Goal: Information Seeking & Learning: Learn about a topic

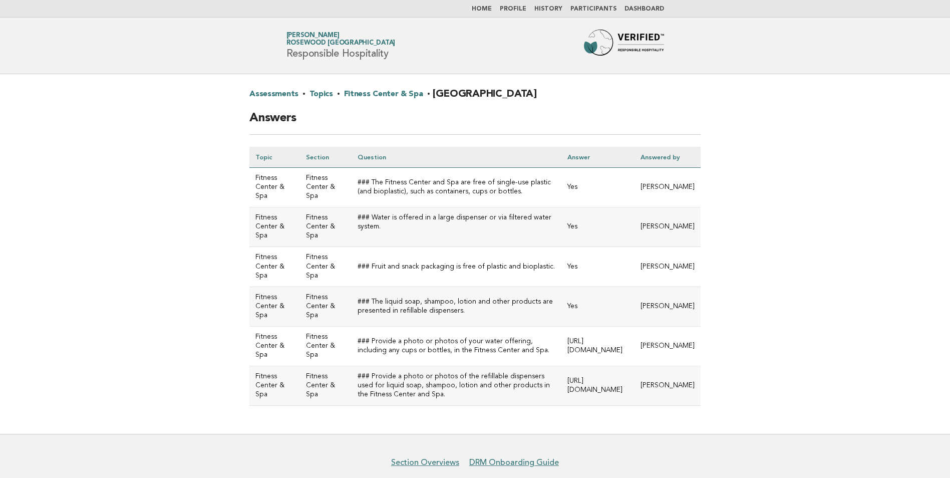
click at [317, 94] on link "Topics" at bounding box center [321, 94] width 24 height 16
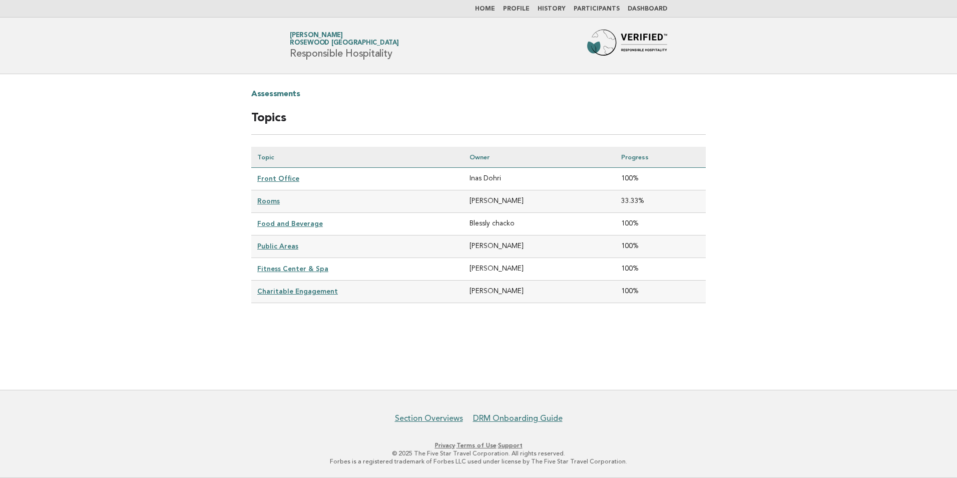
click at [280, 179] on link "Front Office" at bounding box center [278, 178] width 42 height 8
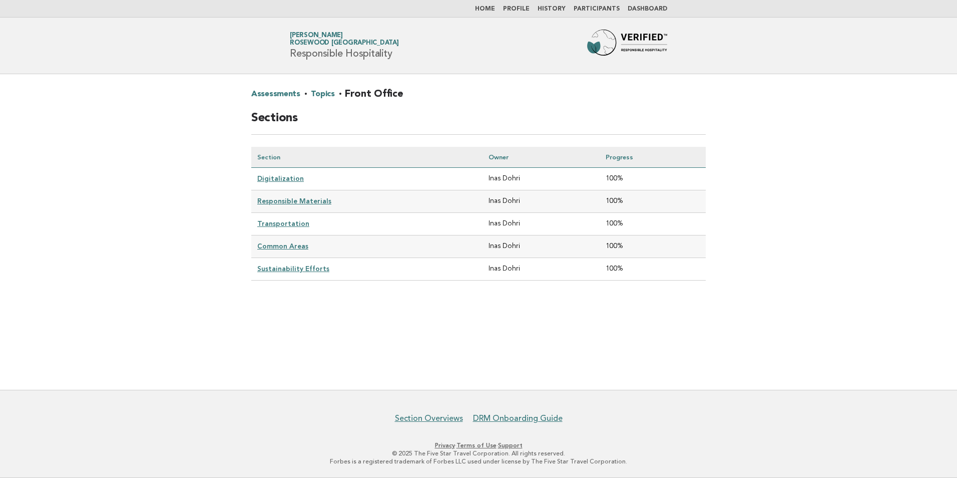
click at [280, 179] on link "Digitalization" at bounding box center [280, 178] width 47 height 8
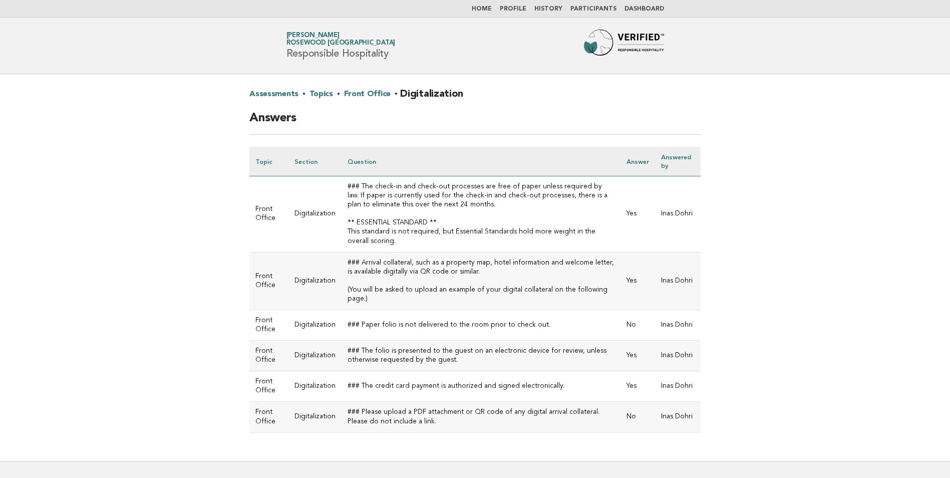
click at [352, 92] on link "Front Office" at bounding box center [367, 94] width 47 height 16
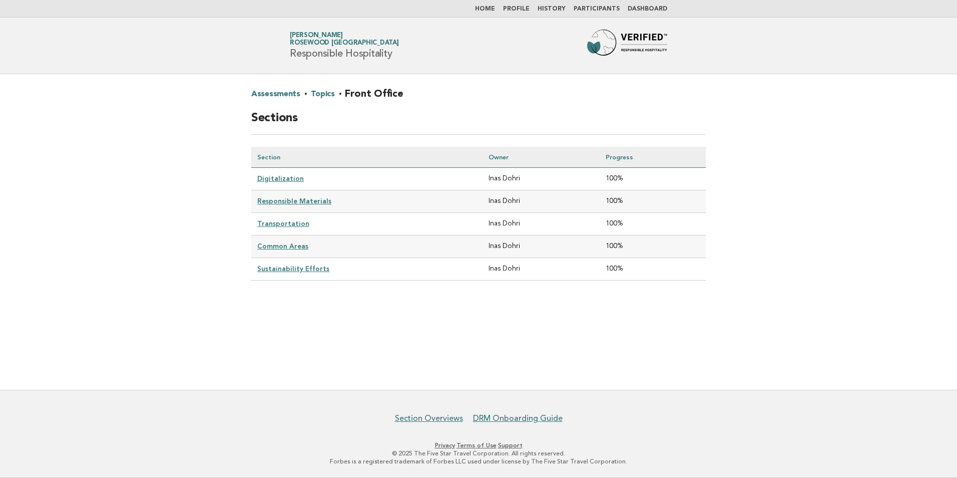
click at [288, 203] on link "Responsible Materials" at bounding box center [294, 201] width 74 height 8
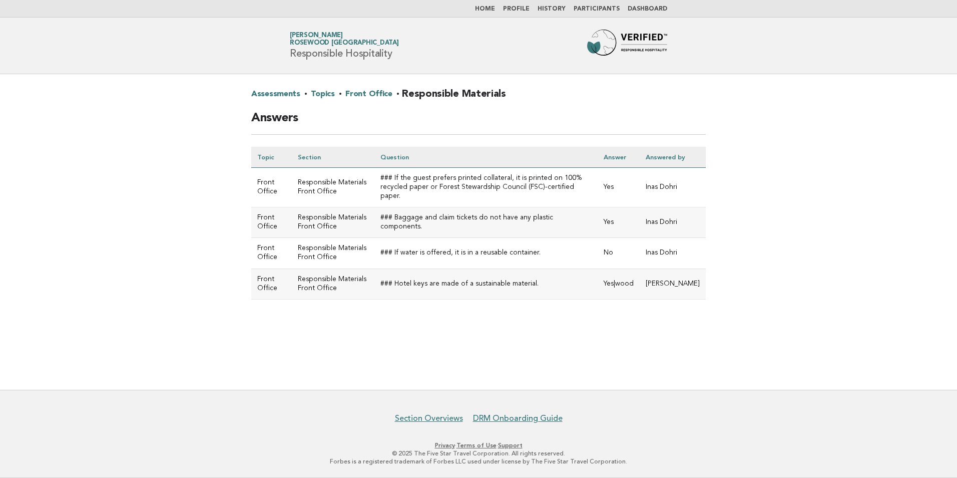
click at [370, 95] on link "Front Office" at bounding box center [368, 94] width 47 height 16
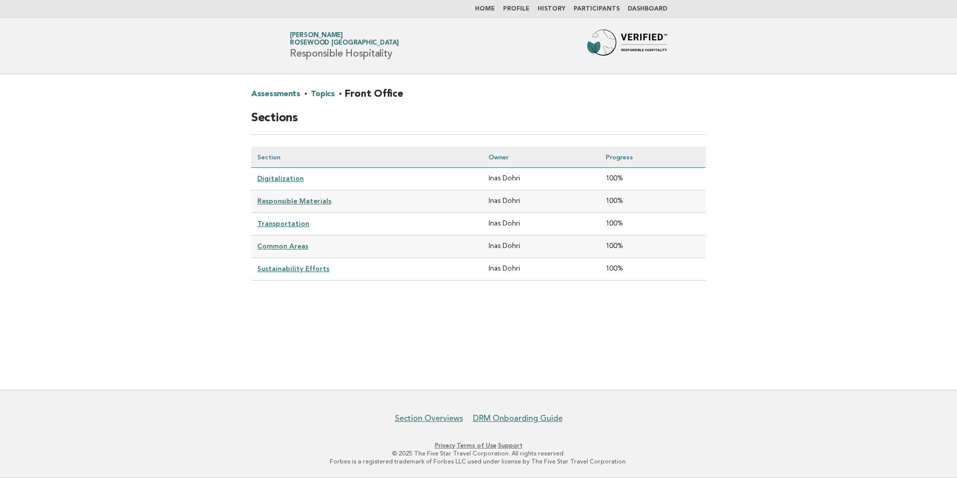
click at [280, 222] on link "Transportation" at bounding box center [283, 223] width 52 height 8
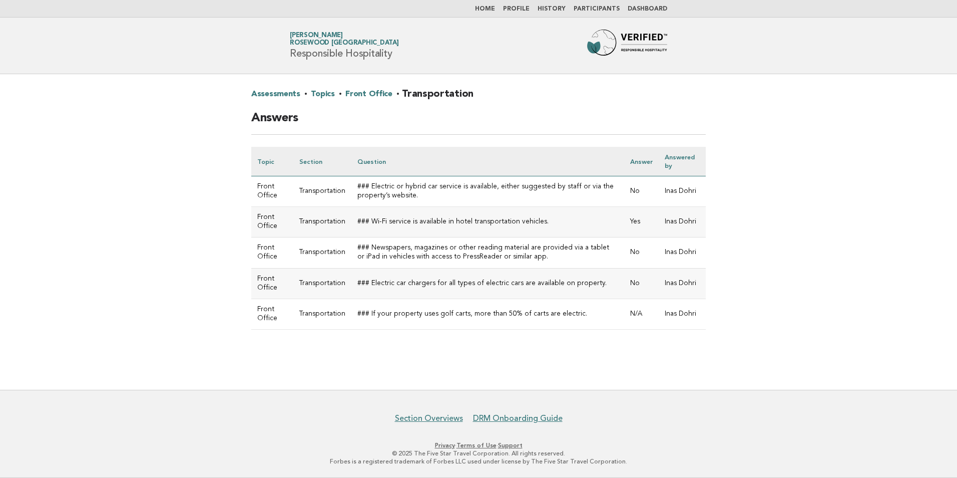
click at [355, 91] on link "Front Office" at bounding box center [368, 94] width 47 height 16
click at [356, 94] on link "Front Office" at bounding box center [368, 94] width 47 height 16
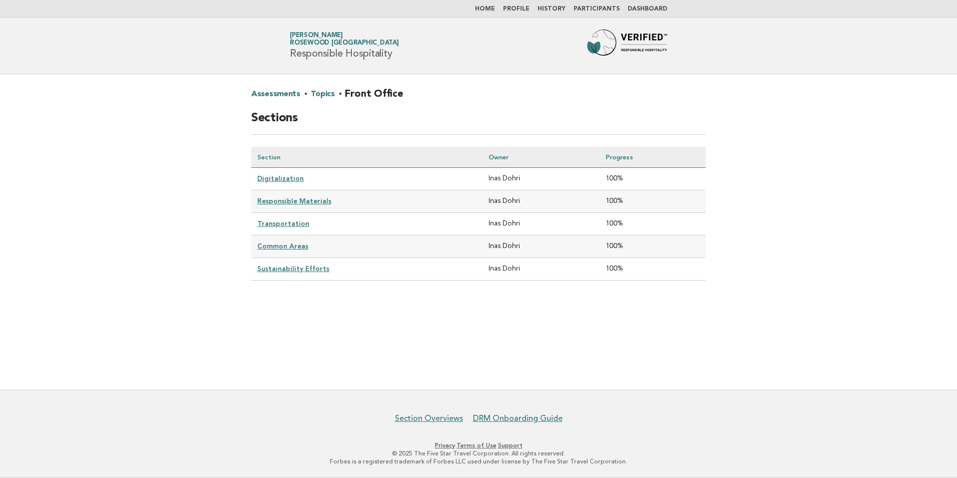
click at [278, 245] on link "Common Areas" at bounding box center [282, 246] width 51 height 8
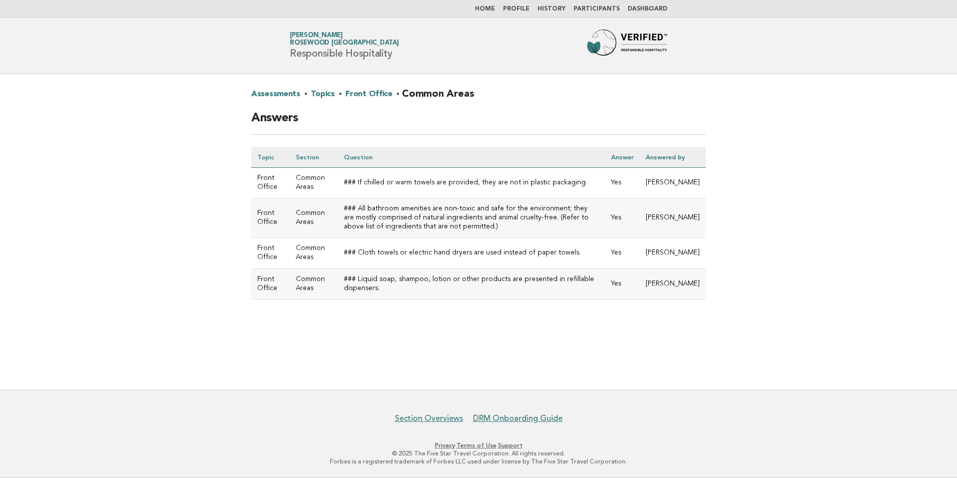
click at [364, 91] on link "Front Office" at bounding box center [368, 94] width 47 height 16
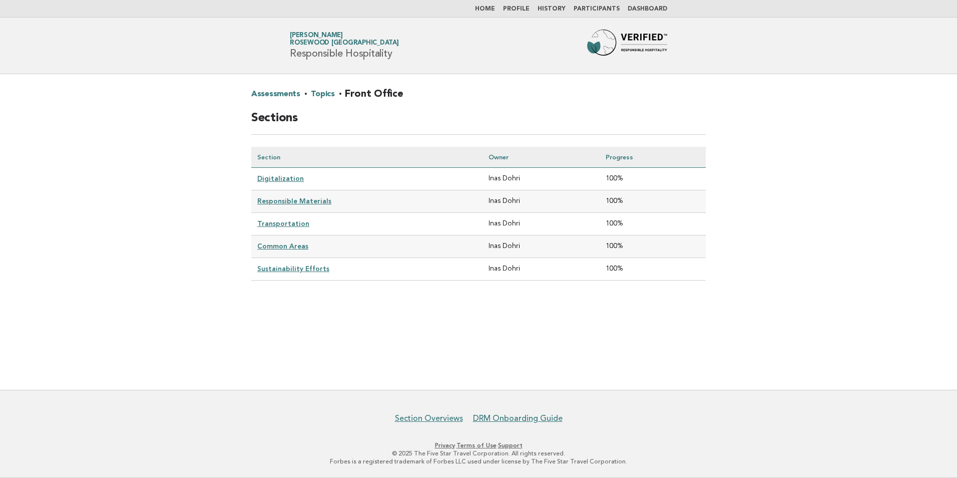
click at [317, 267] on link "Sustainability Efforts" at bounding box center [293, 268] width 72 height 8
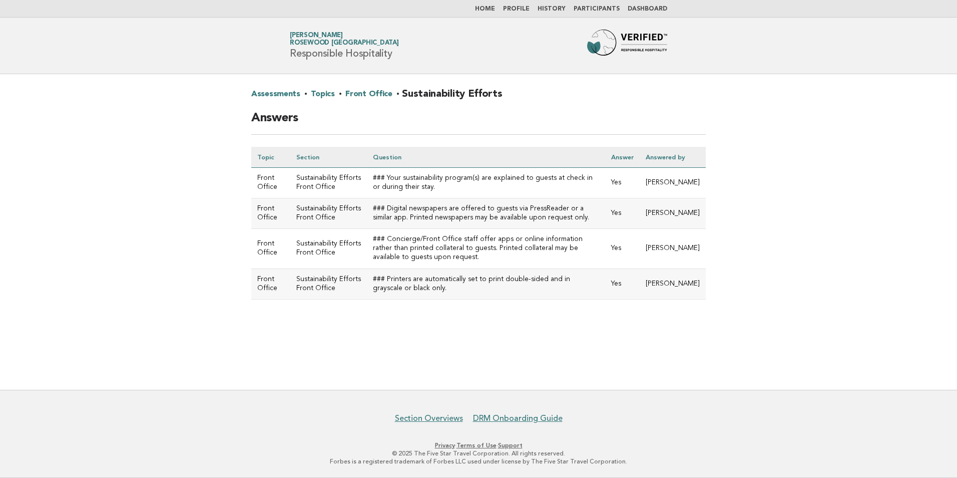
click at [374, 94] on link "Front Office" at bounding box center [368, 94] width 47 height 16
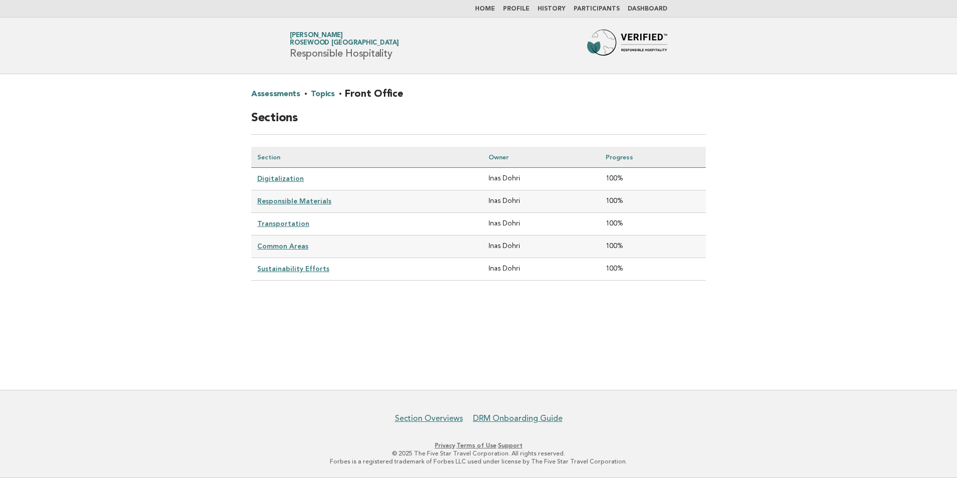
click at [305, 266] on link "Sustainability Efforts" at bounding box center [293, 268] width 72 height 8
click at [290, 249] on td "Common Areas" at bounding box center [366, 246] width 231 height 23
click at [290, 243] on link "Common Areas" at bounding box center [282, 246] width 51 height 8
click at [270, 220] on link "Transportation" at bounding box center [283, 223] width 52 height 8
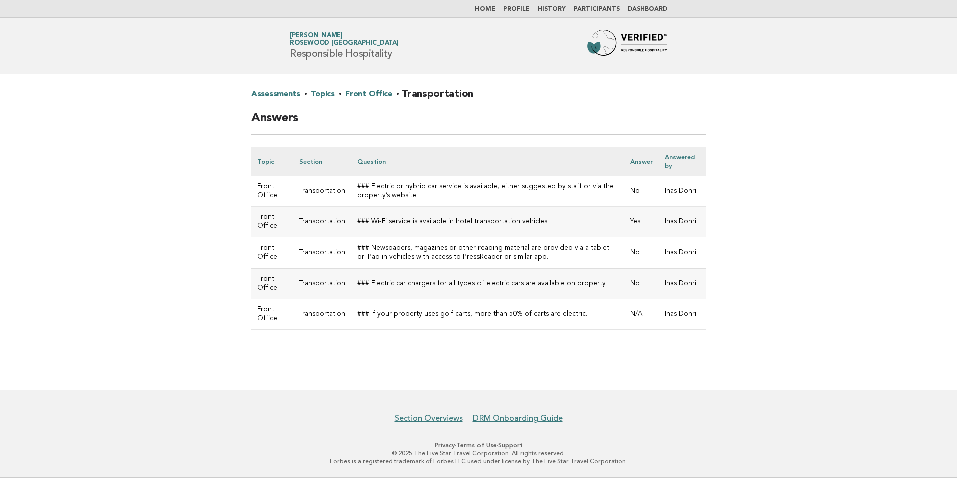
click at [367, 93] on link "Front Office" at bounding box center [368, 94] width 47 height 16
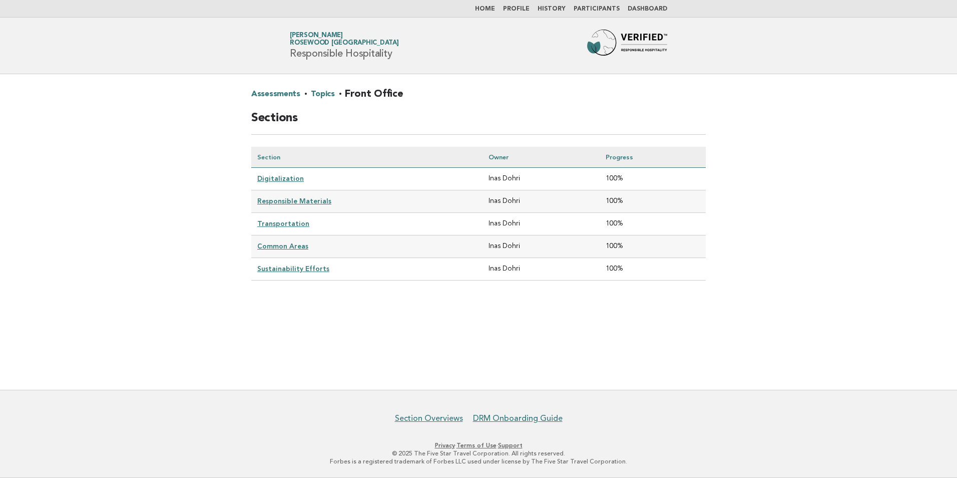
click at [296, 267] on link "Sustainability Efforts" at bounding box center [293, 268] width 72 height 8
